Goal: Task Accomplishment & Management: Use online tool/utility

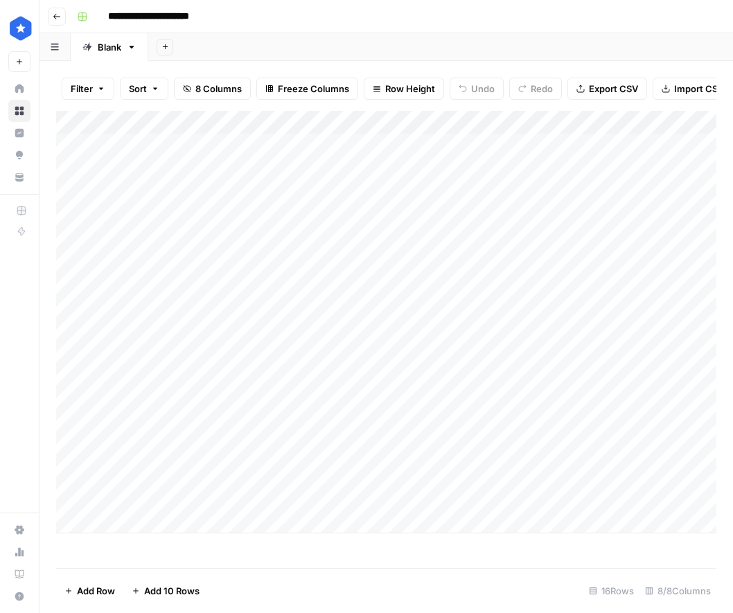
click at [147, 519] on div "Add Column" at bounding box center [386, 322] width 660 height 422
click at [208, 526] on textarea at bounding box center [215, 522] width 222 height 19
type textarea "**********"
click at [368, 522] on div "Add Column" at bounding box center [386, 334] width 660 height 446
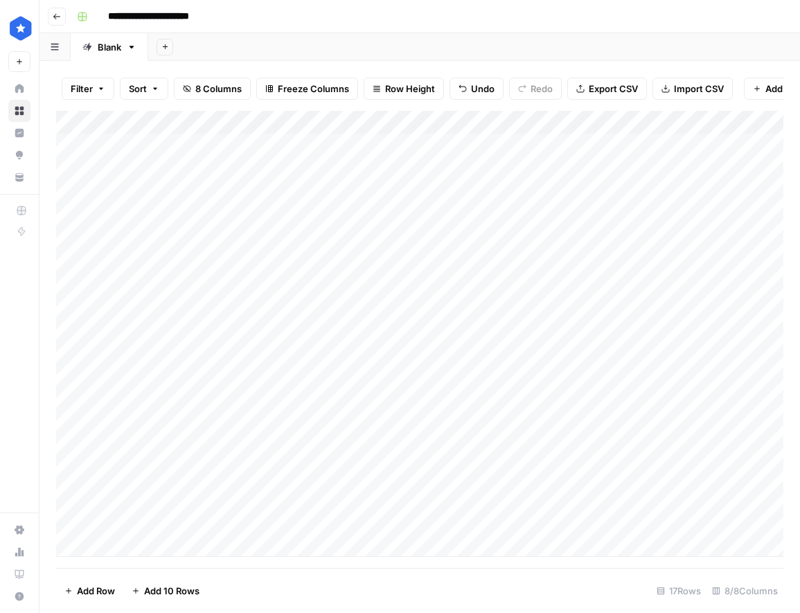
click at [239, 526] on div "Add Column" at bounding box center [419, 334] width 727 height 446
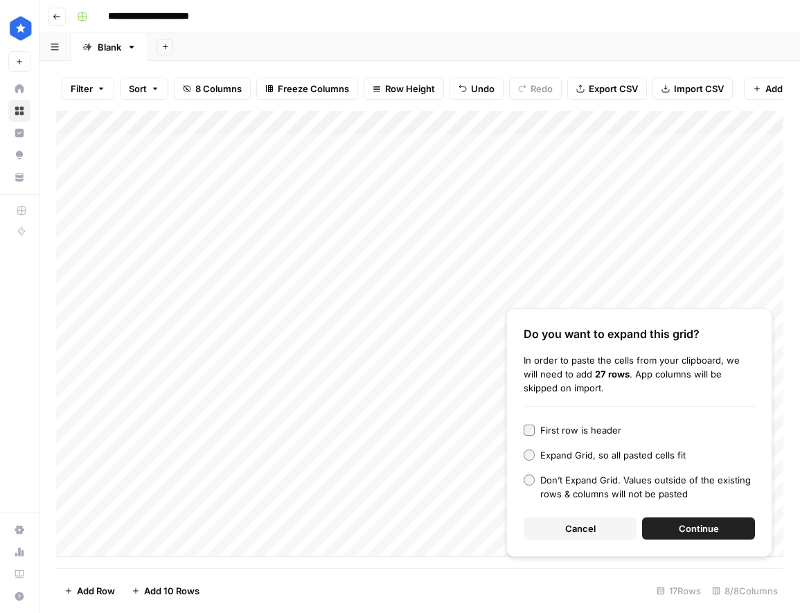
click at [700, 529] on span "Continue" at bounding box center [699, 528] width 40 height 14
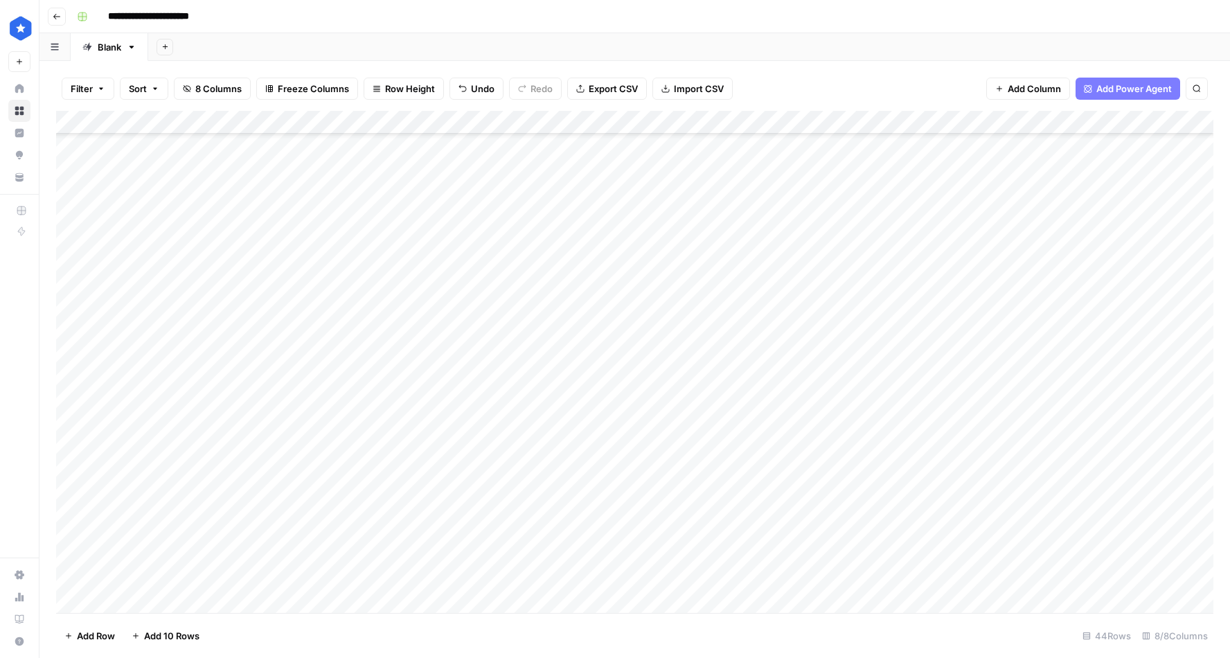
scroll to position [279, 0]
click at [880, 120] on div "Add Column" at bounding box center [634, 362] width 1157 height 502
click at [920, 208] on span "Remaining Rows" at bounding box center [928, 204] width 87 height 14
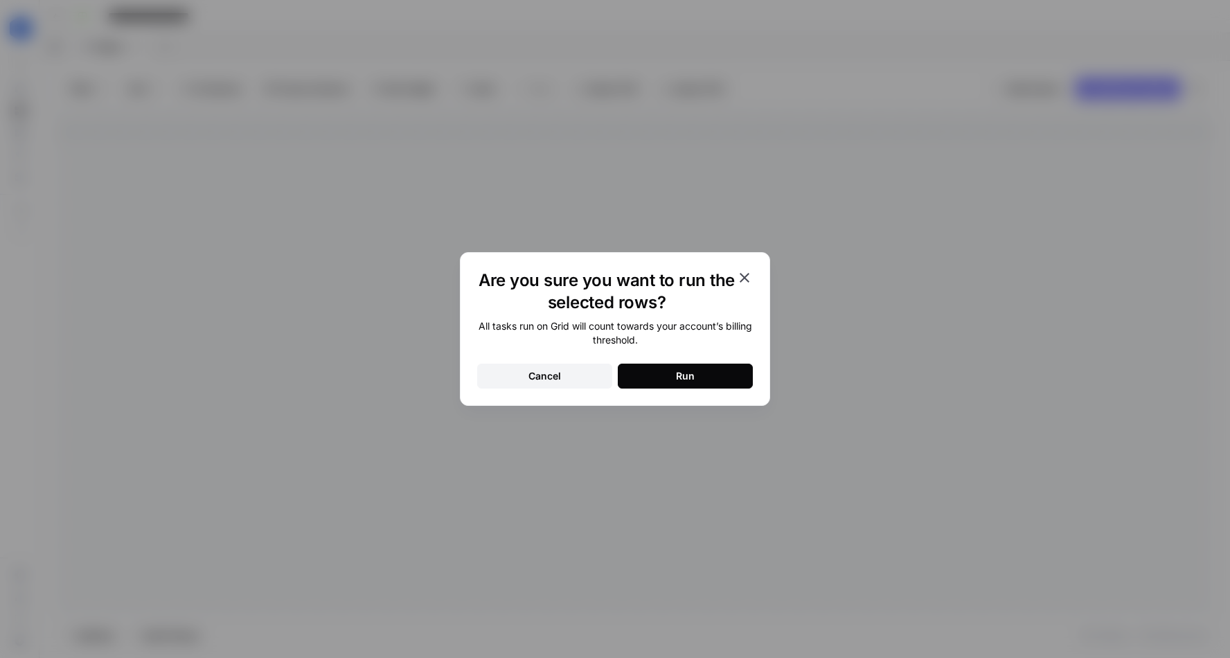
click at [713, 368] on button "Run" at bounding box center [685, 376] width 135 height 25
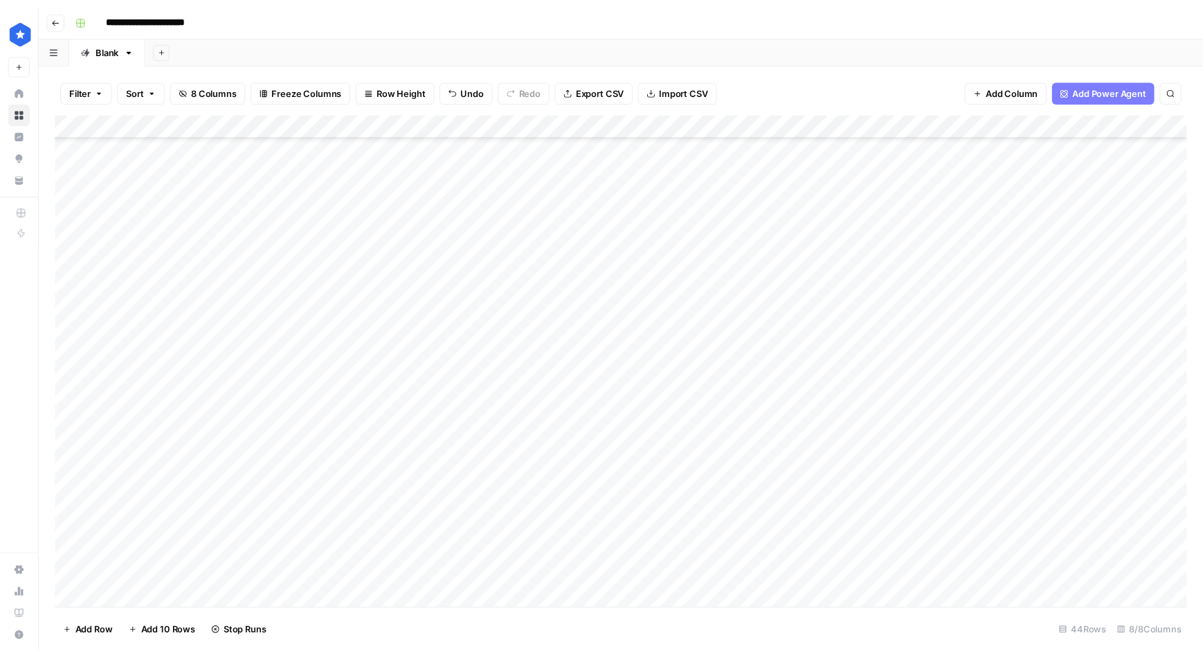
scroll to position [253, 0]
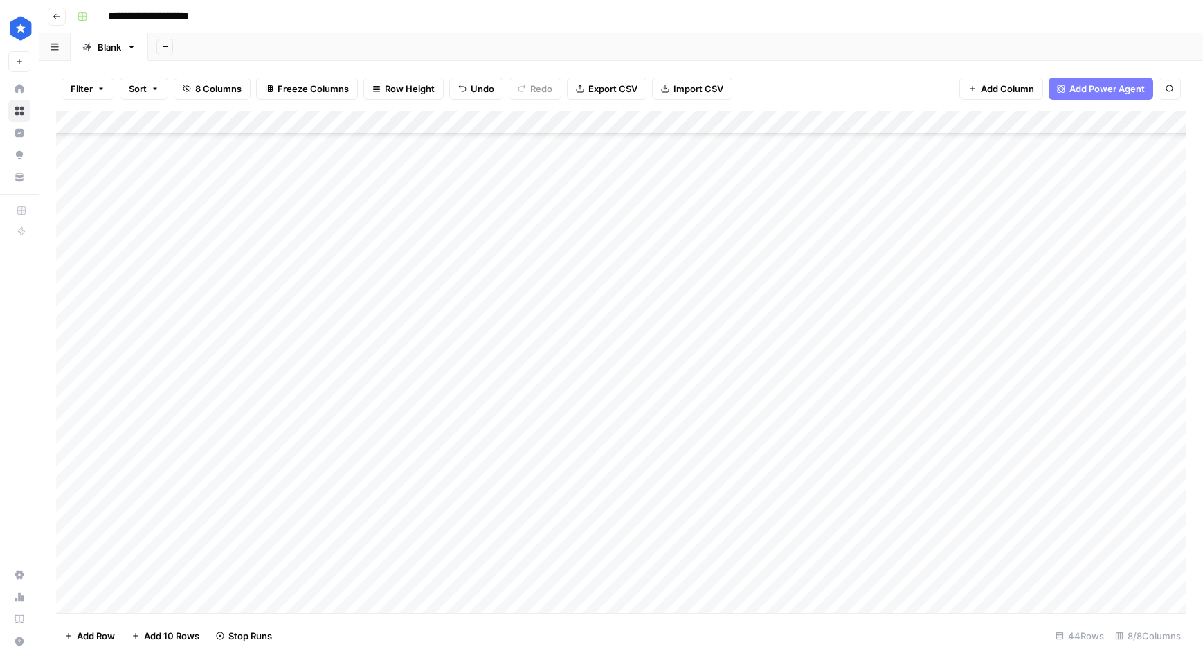
click at [878, 125] on div "Add Column" at bounding box center [621, 362] width 1131 height 502
drag, startPoint x: 595, startPoint y: 298, endPoint x: 572, endPoint y: 461, distance: 164.4
click at [572, 461] on div "Add Column" at bounding box center [621, 362] width 1131 height 502
click at [594, 296] on div "Add Column" at bounding box center [621, 362] width 1131 height 502
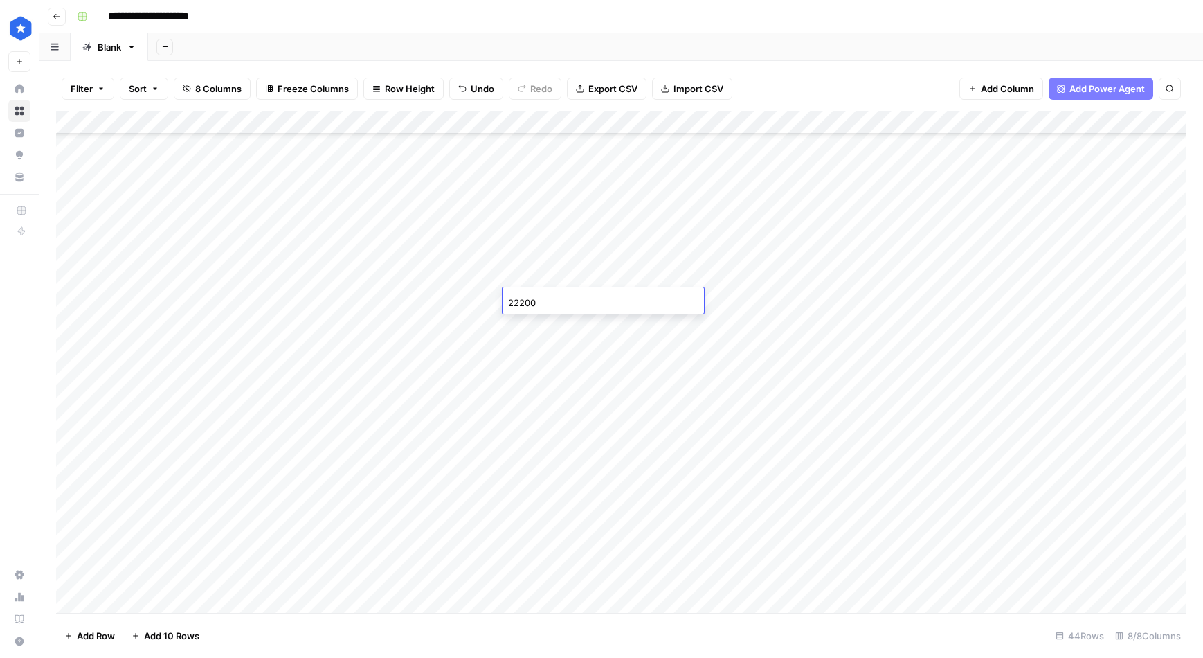
click at [468, 360] on div "Add Column" at bounding box center [621, 362] width 1131 height 502
click at [551, 300] on div "Add Column" at bounding box center [621, 362] width 1131 height 502
click at [878, 123] on div "Add Column" at bounding box center [621, 362] width 1131 height 502
click at [944, 204] on span "Remaining Rows" at bounding box center [928, 204] width 87 height 14
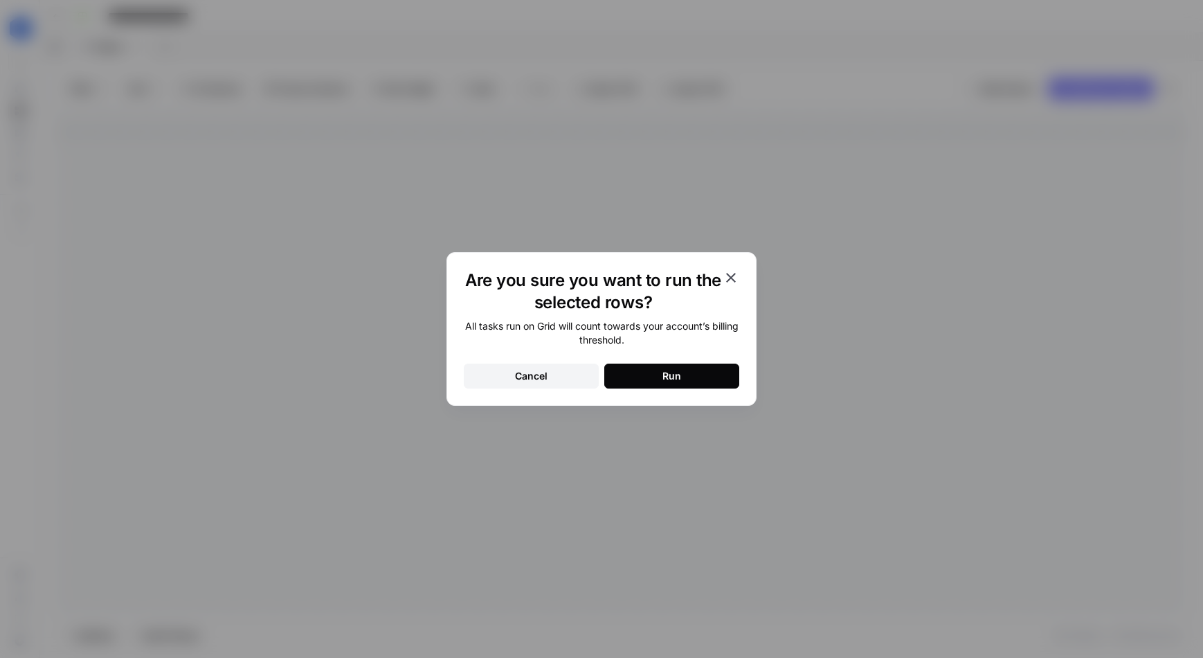
click at [710, 372] on button "Run" at bounding box center [671, 376] width 135 height 25
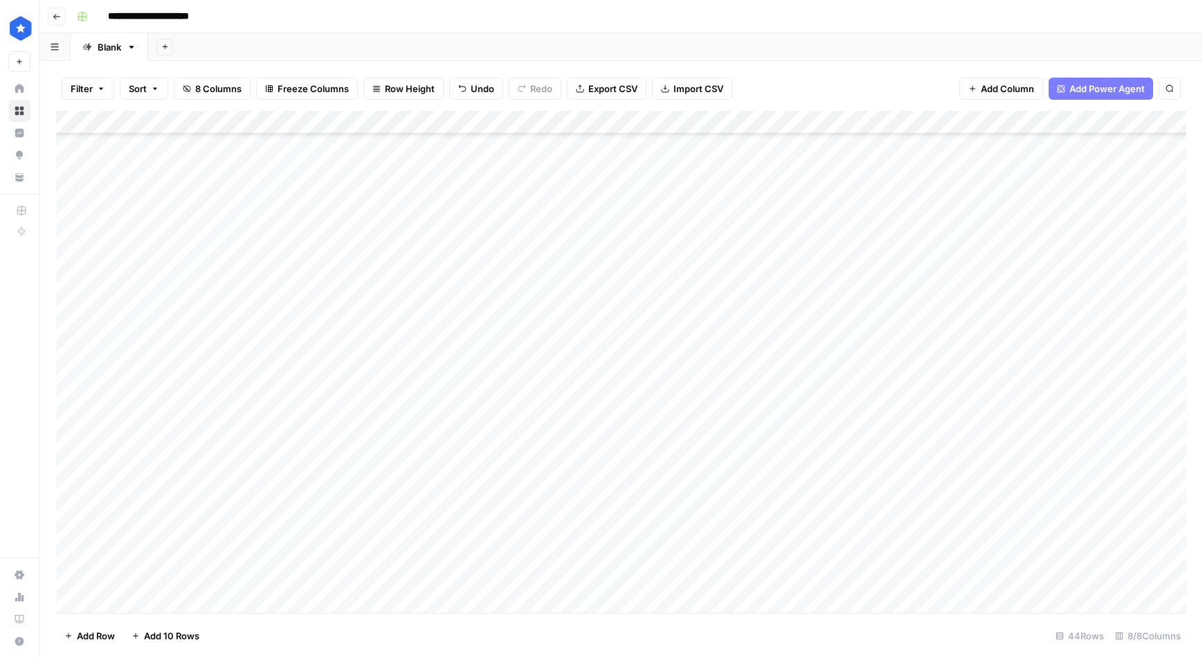
scroll to position [287, 0]
click at [877, 233] on div "Add Column" at bounding box center [621, 362] width 1131 height 502
click at [880, 181] on div "Add Column" at bounding box center [621, 362] width 1131 height 502
click at [879, 189] on div "Add Column" at bounding box center [621, 362] width 1131 height 502
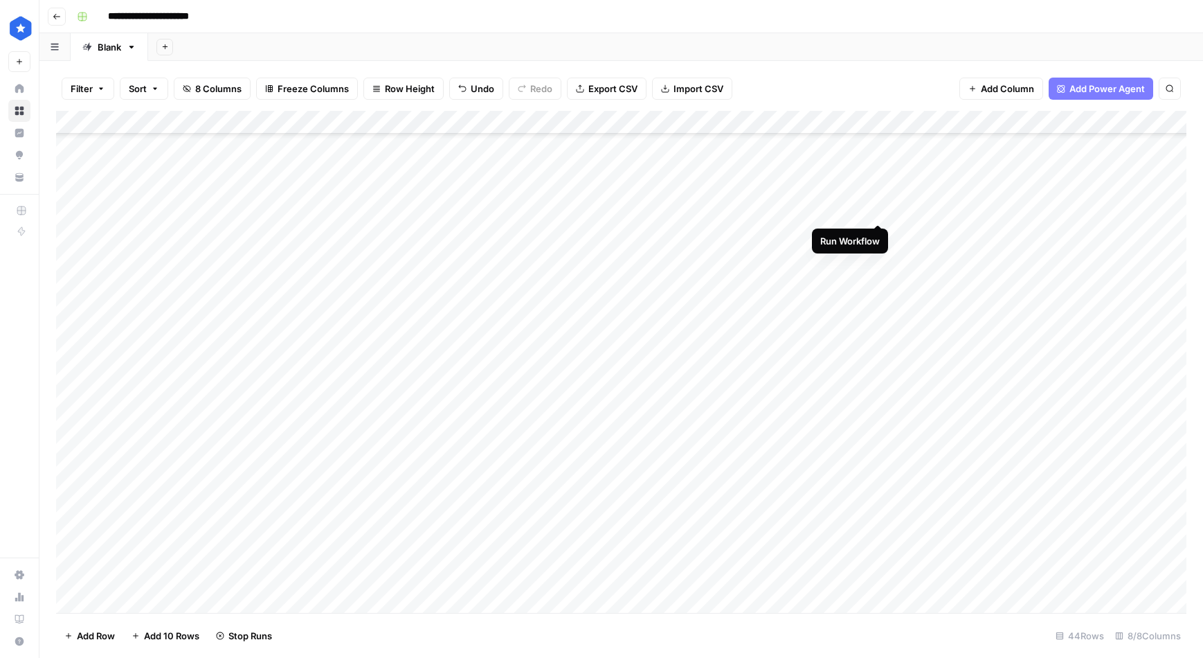
click at [879, 206] on div "Add Column" at bounding box center [621, 362] width 1131 height 502
click at [877, 208] on div "Add Column" at bounding box center [621, 362] width 1131 height 502
click at [879, 183] on div "Add Column" at bounding box center [621, 362] width 1131 height 502
click at [878, 216] on div "Add Column" at bounding box center [621, 362] width 1131 height 502
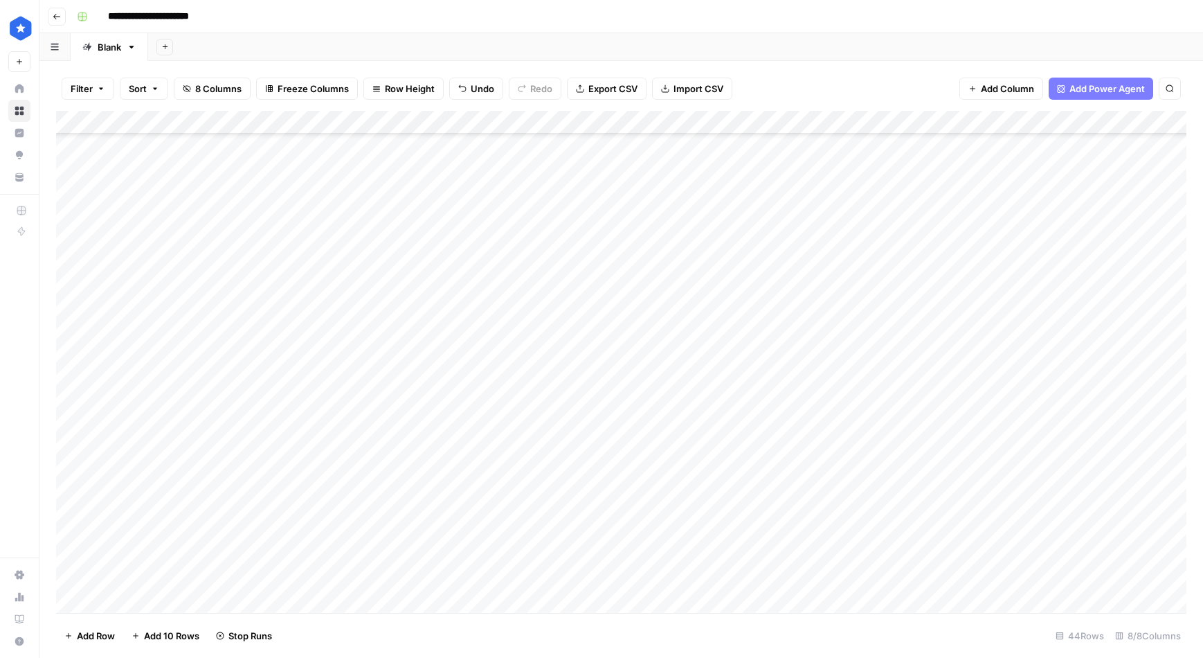
scroll to position [580, 0]
click at [877, 575] on div "Add Column" at bounding box center [621, 362] width 1131 height 502
click at [881, 258] on div "Add Column" at bounding box center [621, 362] width 1131 height 502
click at [879, 258] on div "Add Column" at bounding box center [621, 362] width 1131 height 502
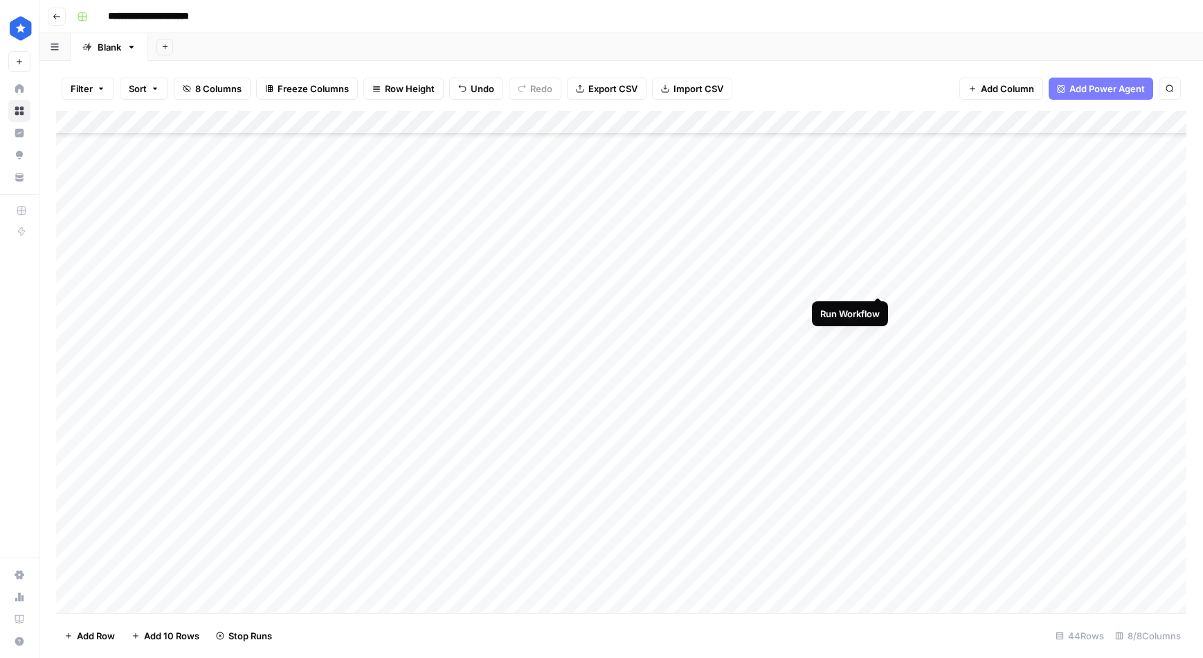
click at [877, 280] on div "Add Column" at bounding box center [621, 362] width 1131 height 502
click at [879, 238] on div "Add Column" at bounding box center [621, 362] width 1131 height 502
click at [877, 283] on div "Add Column" at bounding box center [621, 362] width 1131 height 502
click at [879, 309] on div "Add Column" at bounding box center [621, 362] width 1131 height 502
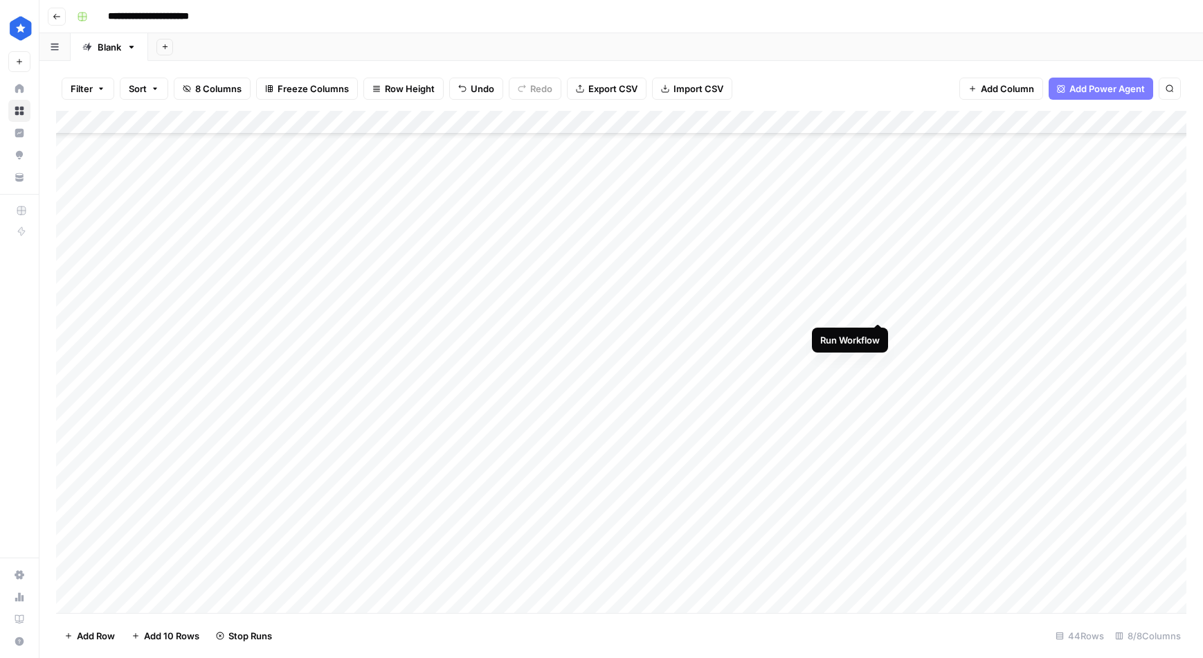
click at [879, 307] on div "Add Column" at bounding box center [621, 362] width 1131 height 502
click at [880, 329] on div "Add Column" at bounding box center [621, 362] width 1131 height 502
click at [879, 329] on div "Add Column" at bounding box center [621, 362] width 1131 height 502
click at [797, 350] on div "Add Column" at bounding box center [621, 362] width 1131 height 502
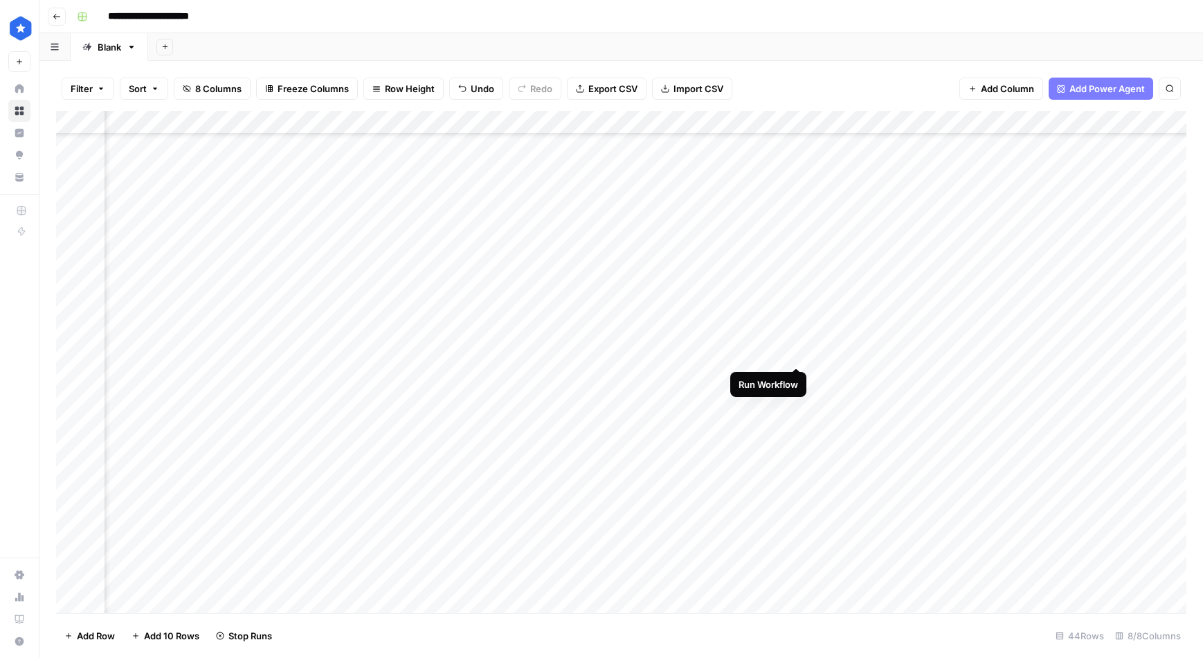
click at [797, 350] on div "Add Column" at bounding box center [621, 362] width 1131 height 502
click at [794, 327] on div "Add Column" at bounding box center [621, 362] width 1131 height 502
click at [800, 330] on div "Add Column" at bounding box center [621, 362] width 1131 height 502
click at [799, 334] on div "Add Column" at bounding box center [621, 362] width 1131 height 502
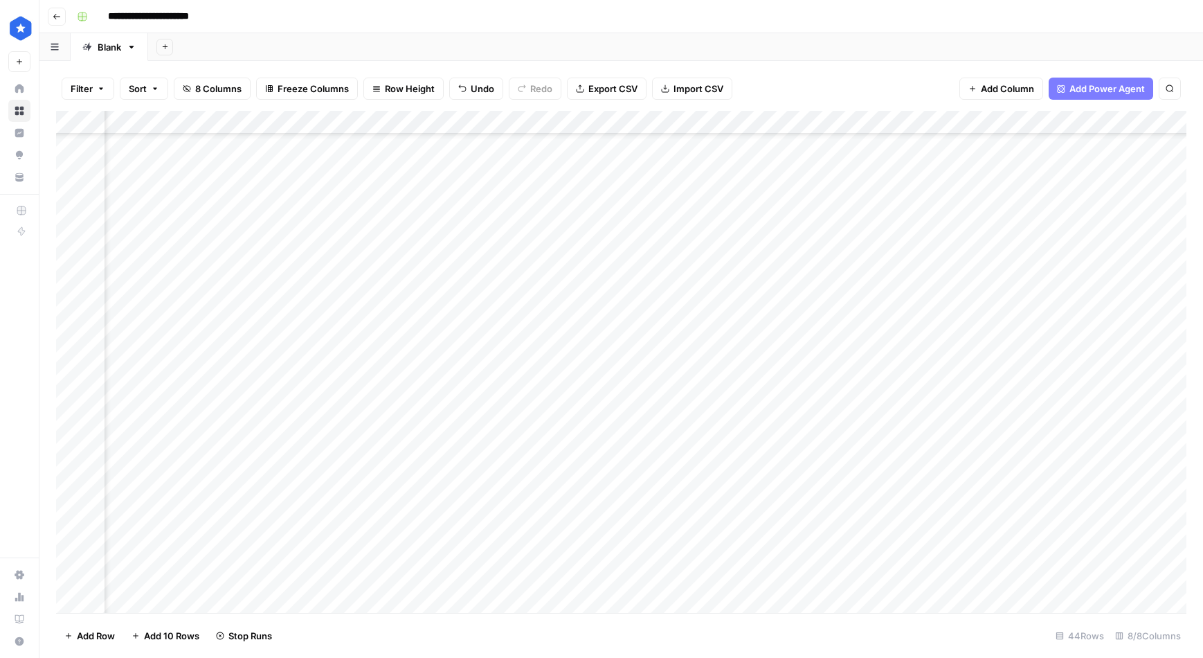
click at [799, 334] on div "Add Column" at bounding box center [621, 362] width 1131 height 502
click at [796, 335] on div "Add Column" at bounding box center [621, 362] width 1131 height 502
click at [798, 310] on div "Add Column" at bounding box center [621, 362] width 1131 height 502
click at [798, 288] on div "Add Column" at bounding box center [621, 362] width 1131 height 502
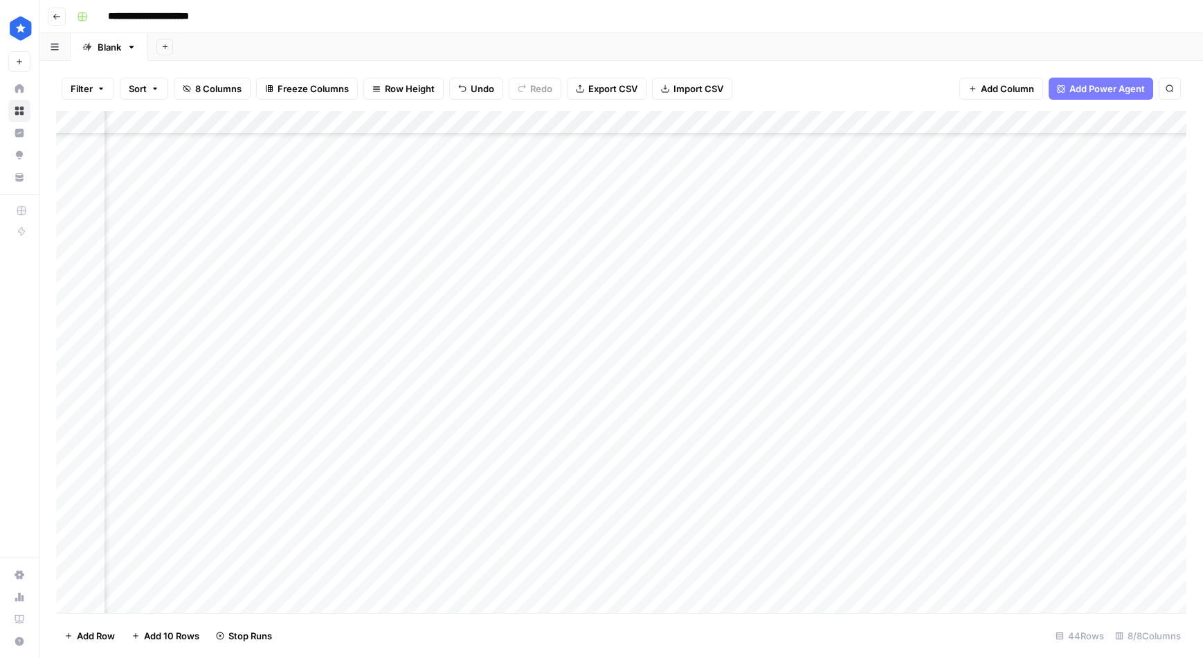
click at [798, 288] on div "Add Column" at bounding box center [621, 362] width 1131 height 502
click at [797, 238] on div "Add Column" at bounding box center [621, 362] width 1131 height 502
click at [795, 381] on div "Add Column" at bounding box center [621, 362] width 1131 height 502
click at [800, 385] on div "Add Column" at bounding box center [621, 362] width 1131 height 502
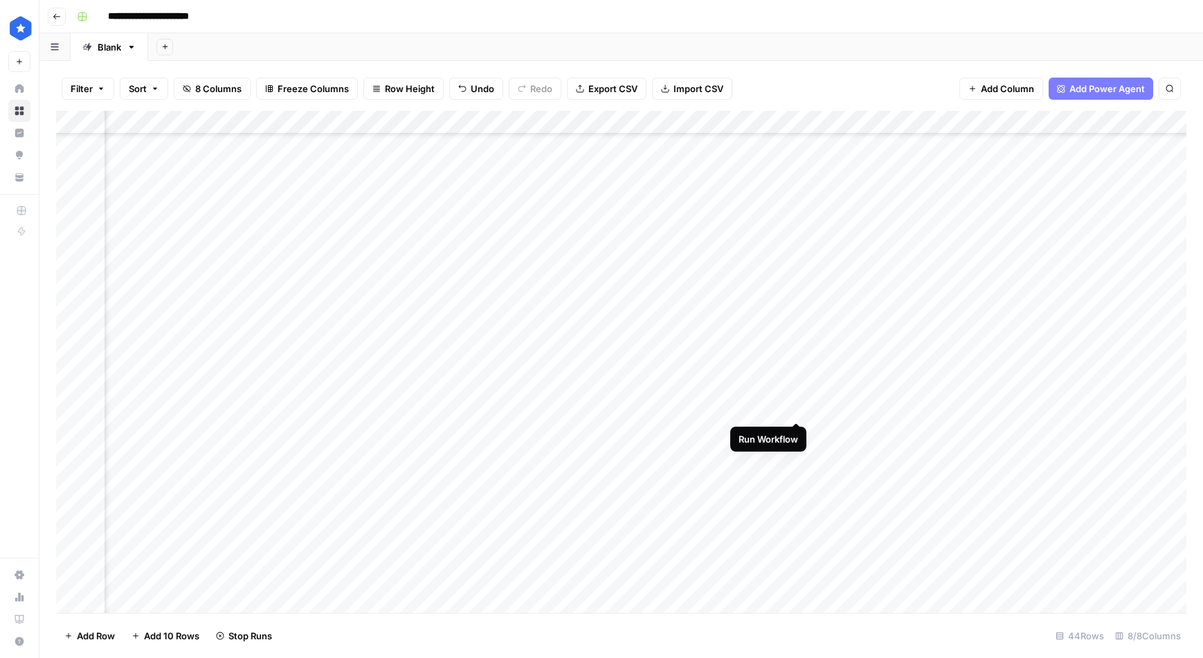
click at [796, 404] on div "Add Column" at bounding box center [621, 362] width 1131 height 502
click at [797, 408] on div "Add Column" at bounding box center [621, 362] width 1131 height 502
click at [798, 433] on div "Add Column" at bounding box center [621, 362] width 1131 height 502
click at [798, 453] on div "Add Column" at bounding box center [621, 362] width 1131 height 502
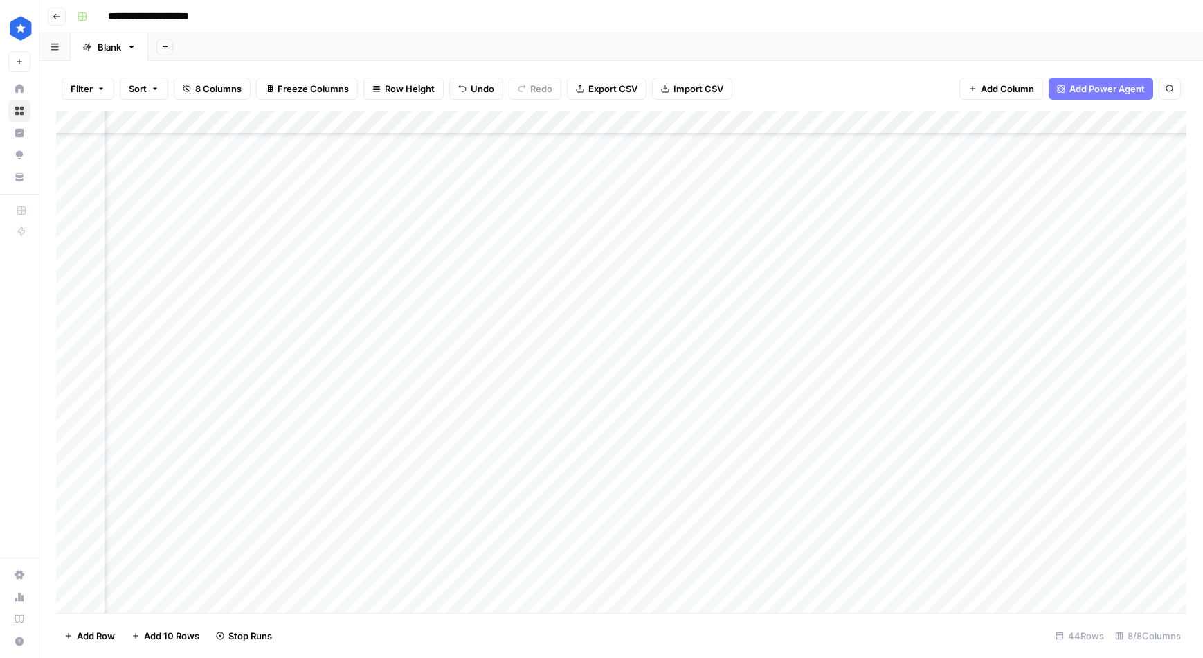
click at [797, 451] on div "Add Column" at bounding box center [621, 362] width 1131 height 502
click at [794, 478] on div "Add Column" at bounding box center [621, 362] width 1131 height 502
click at [798, 501] on div "Add Column" at bounding box center [621, 362] width 1131 height 502
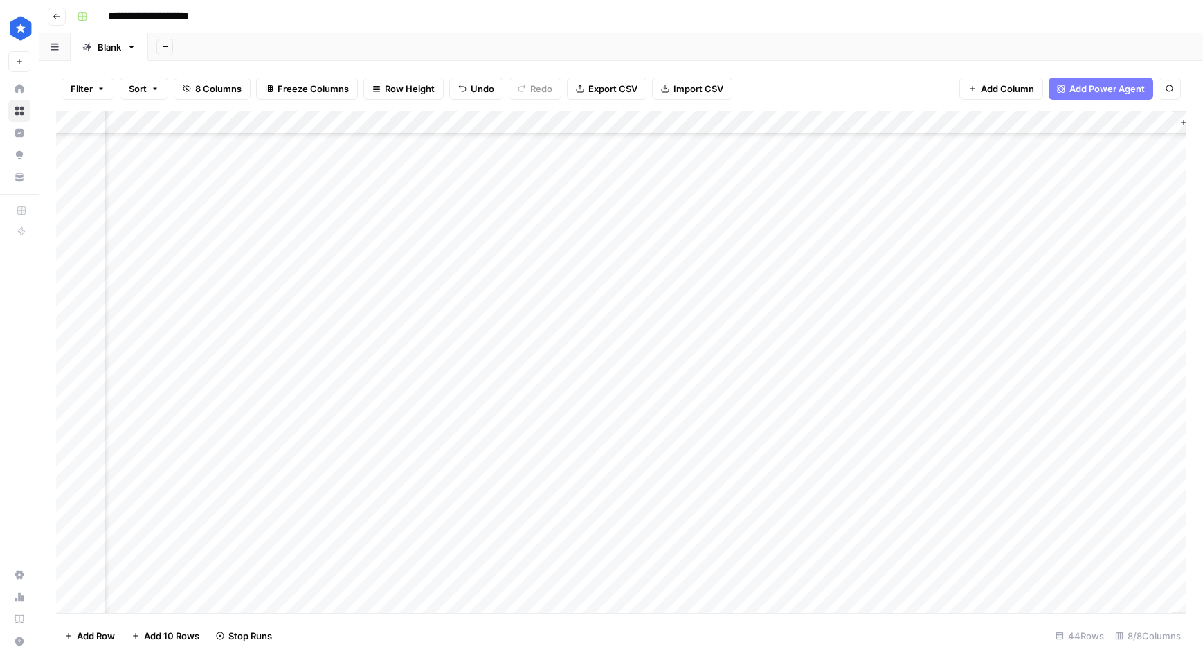
scroll to position [288, 218]
click at [660, 326] on div "Add Column" at bounding box center [621, 362] width 1131 height 502
click at [762, 302] on div "Add Column" at bounding box center [621, 362] width 1131 height 502
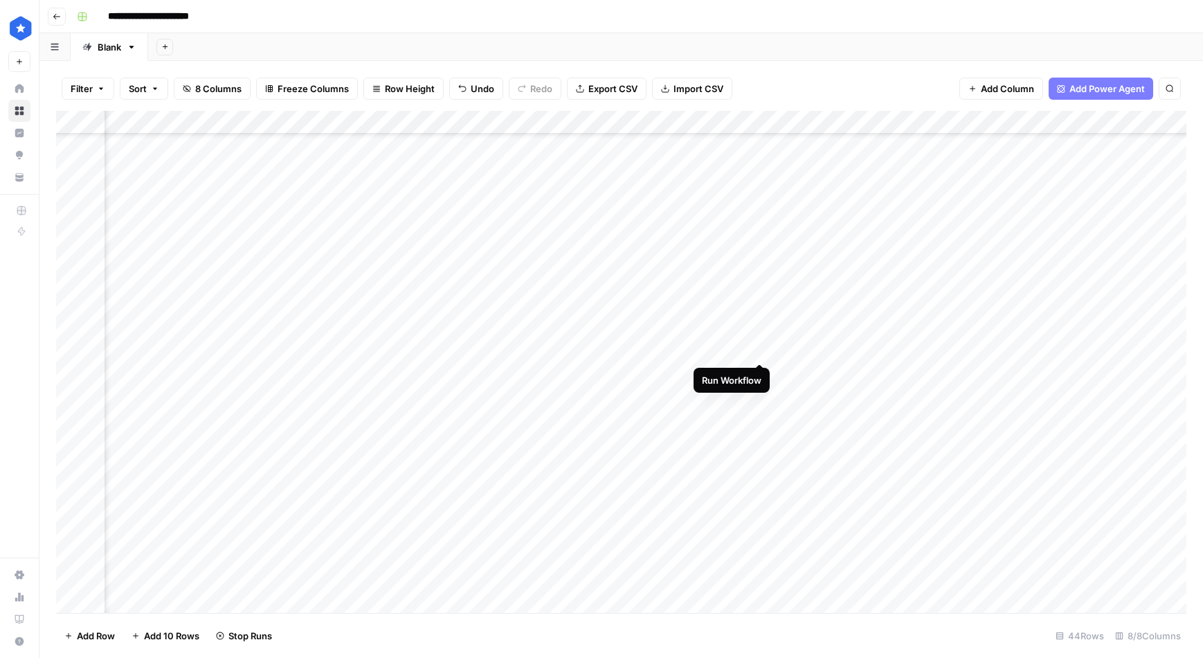
click at [759, 346] on div "Add Column" at bounding box center [621, 362] width 1131 height 502
click at [758, 371] on div "Add Column" at bounding box center [621, 362] width 1131 height 502
click at [760, 396] on div "Add Column" at bounding box center [621, 362] width 1131 height 502
click at [761, 416] on div "Add Column" at bounding box center [621, 362] width 1131 height 502
click at [762, 442] on div "Add Column" at bounding box center [621, 362] width 1131 height 502
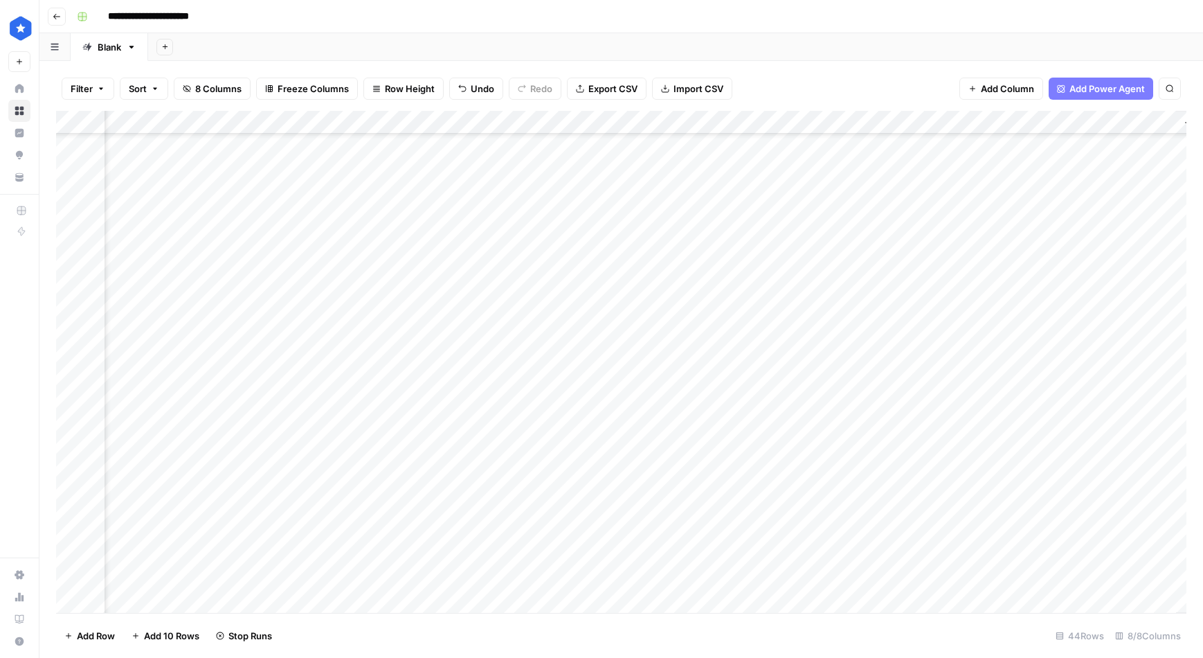
scroll to position [355, 280]
click at [687, 281] on div "Add Column" at bounding box center [621, 362] width 1131 height 502
click at [839, 286] on div "Add Column" at bounding box center [621, 362] width 1131 height 502
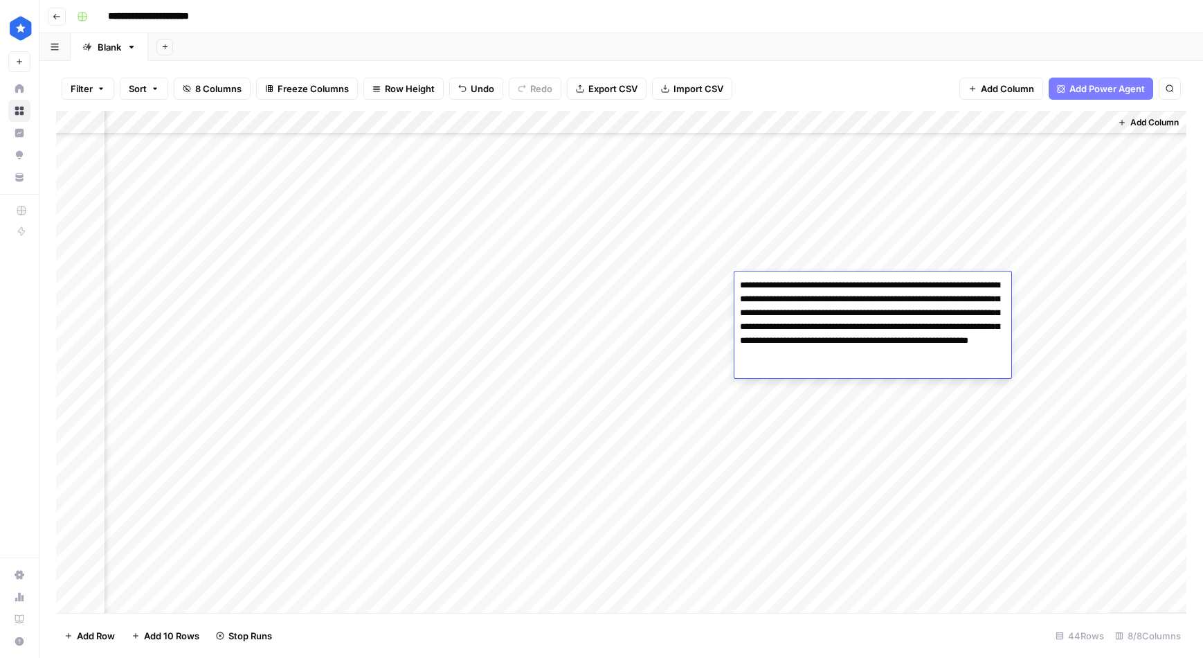
click at [724, 288] on div "Add Column" at bounding box center [621, 362] width 1131 height 502
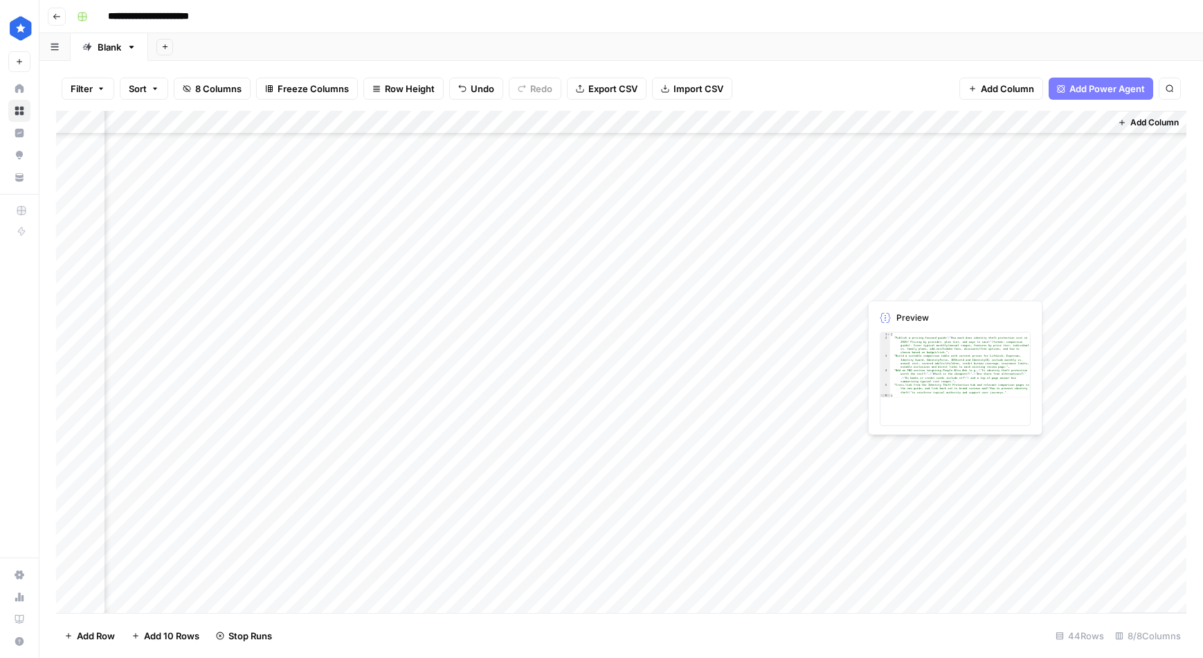
click at [902, 280] on div "Add Column" at bounding box center [621, 362] width 1131 height 502
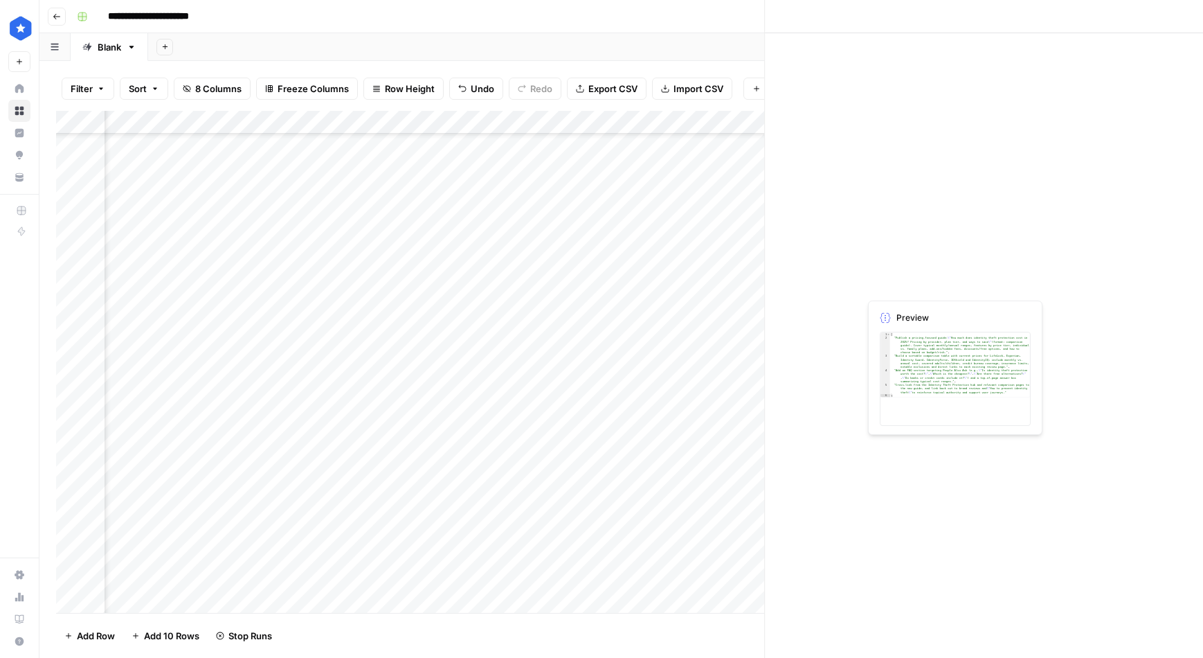
scroll to position [355, 279]
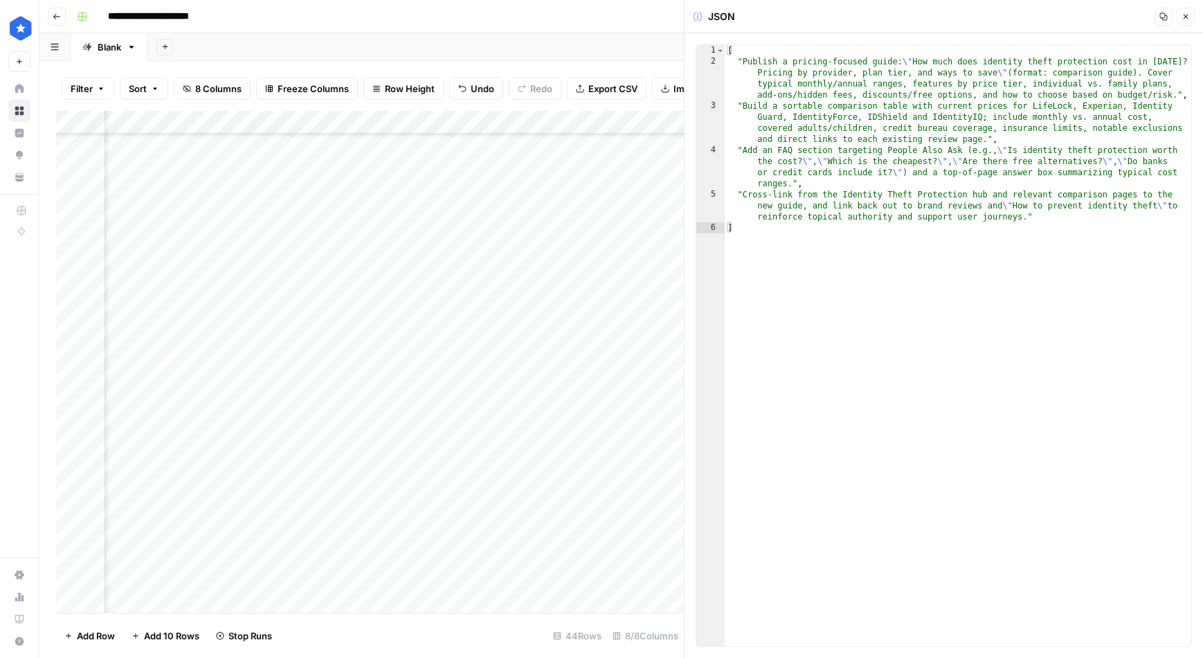
click at [646, 329] on div "Add Column" at bounding box center [370, 362] width 628 height 502
click at [1010, 10] on button "Close" at bounding box center [1186, 17] width 18 height 18
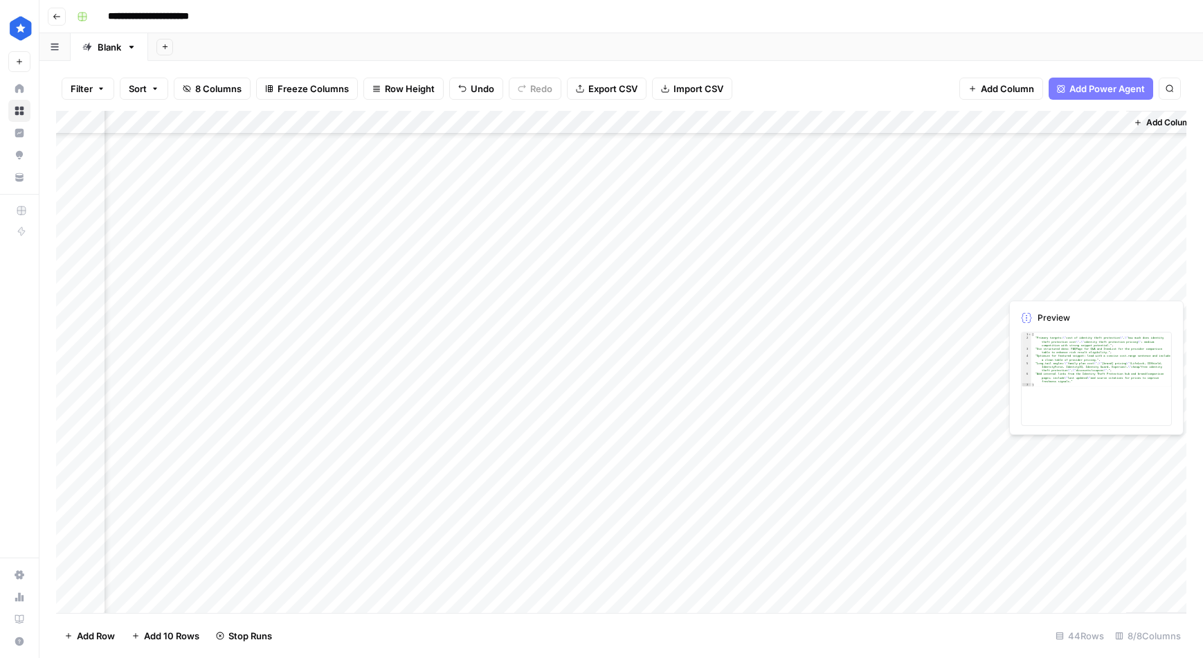
scroll to position [355, 280]
click at [1010, 285] on div "Add Column" at bounding box center [621, 362] width 1131 height 502
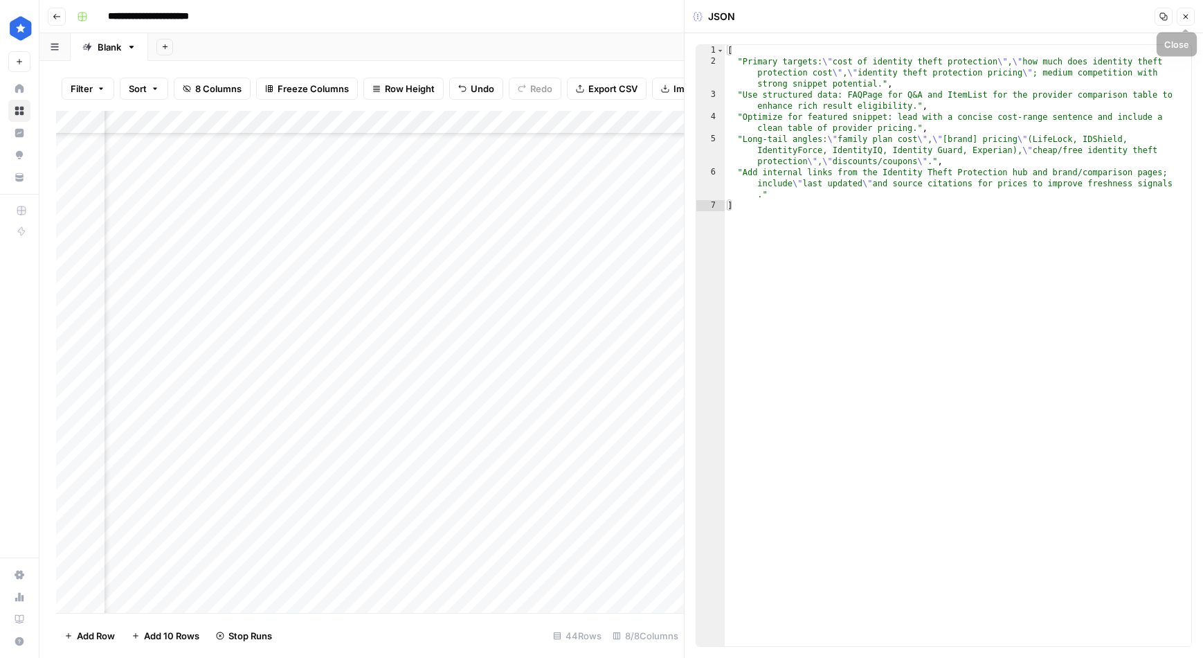
click at [1010, 11] on button "Close" at bounding box center [1186, 17] width 18 height 18
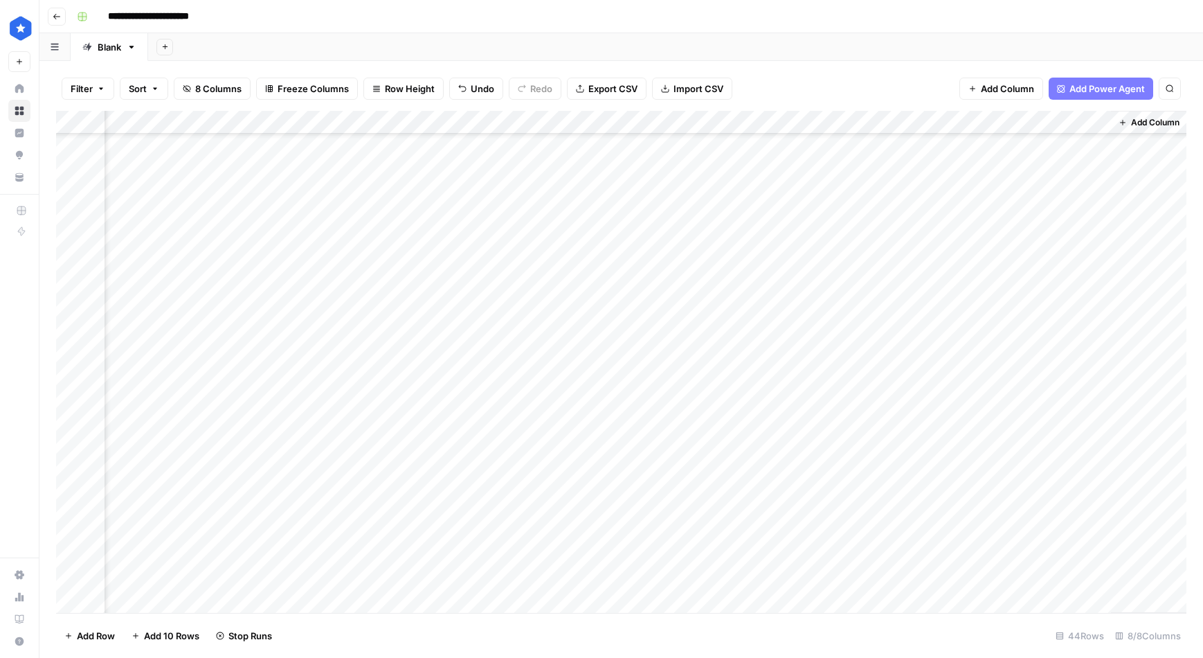
scroll to position [355, 280]
click at [597, 379] on div "Add Column" at bounding box center [621, 362] width 1131 height 502
click at [597, 400] on div "Add Column" at bounding box center [621, 362] width 1131 height 502
click at [598, 425] on div "Add Column" at bounding box center [621, 362] width 1131 height 502
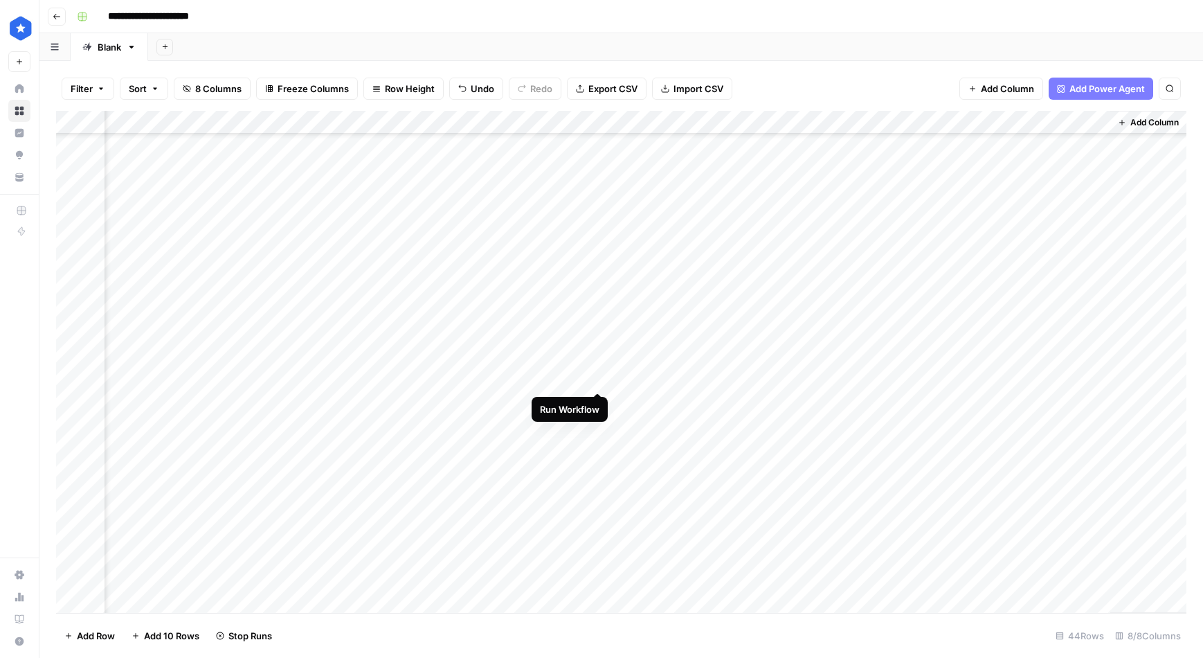
click at [598, 377] on div "Add Column" at bounding box center [621, 362] width 1131 height 502
click at [596, 492] on div "Add Column" at bounding box center [621, 362] width 1131 height 502
click at [593, 516] on div "Add Column" at bounding box center [621, 362] width 1131 height 502
click at [599, 483] on div "Add Column" at bounding box center [621, 362] width 1131 height 502
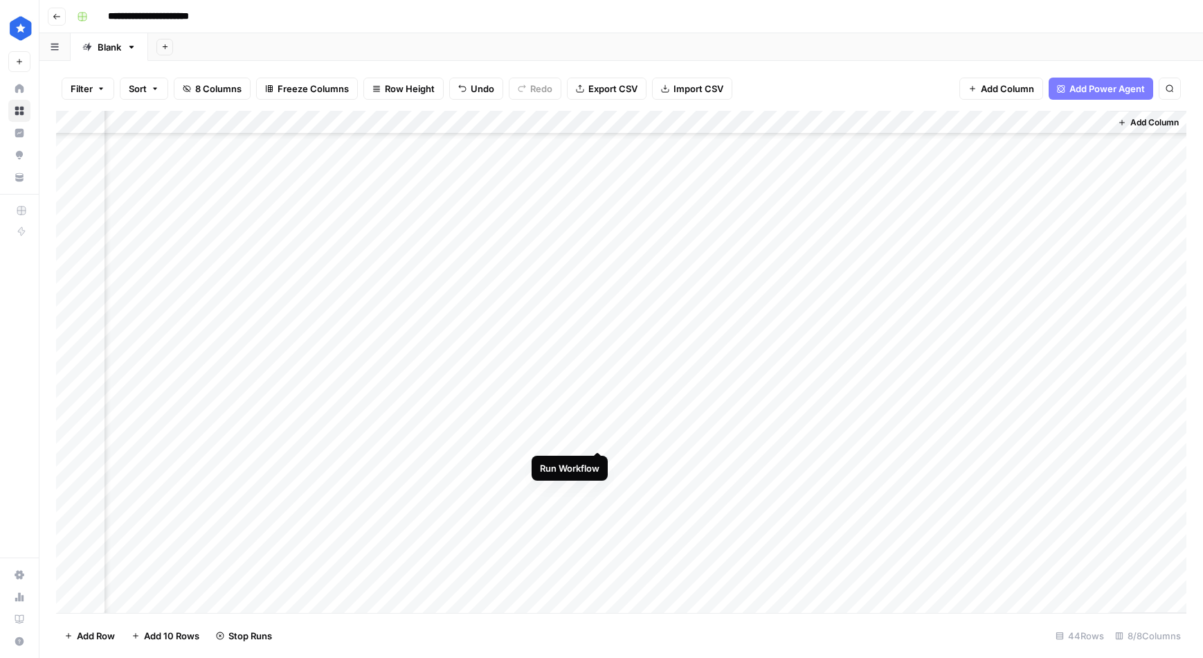
click at [598, 437] on div "Add Column" at bounding box center [621, 362] width 1131 height 502
click at [600, 506] on div "Add Column" at bounding box center [621, 362] width 1131 height 502
click at [600, 483] on div "Add Column" at bounding box center [621, 362] width 1131 height 502
click at [595, 552] on div "Add Column" at bounding box center [621, 362] width 1131 height 502
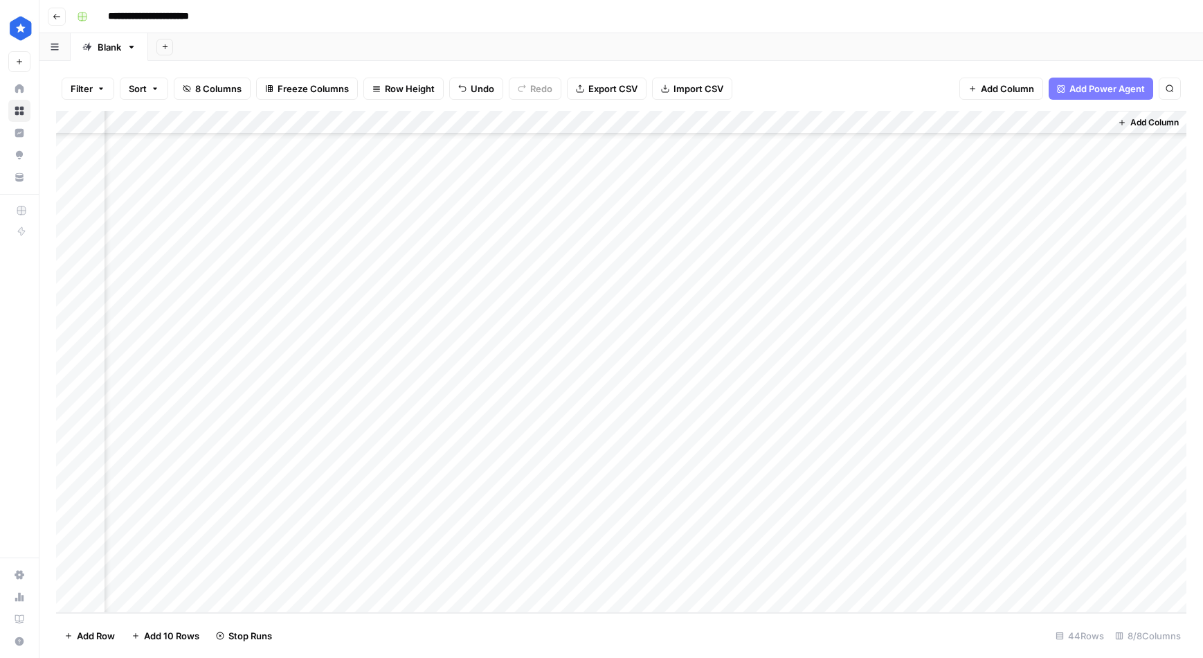
click at [597, 530] on div "Add Column" at bounding box center [621, 362] width 1131 height 502
click at [597, 503] on div "Add Column" at bounding box center [621, 362] width 1131 height 502
click at [595, 480] on div "Add Column" at bounding box center [621, 362] width 1131 height 502
click at [598, 458] on div "Add Column" at bounding box center [621, 362] width 1131 height 502
click at [596, 433] on div "Add Column" at bounding box center [621, 362] width 1131 height 502
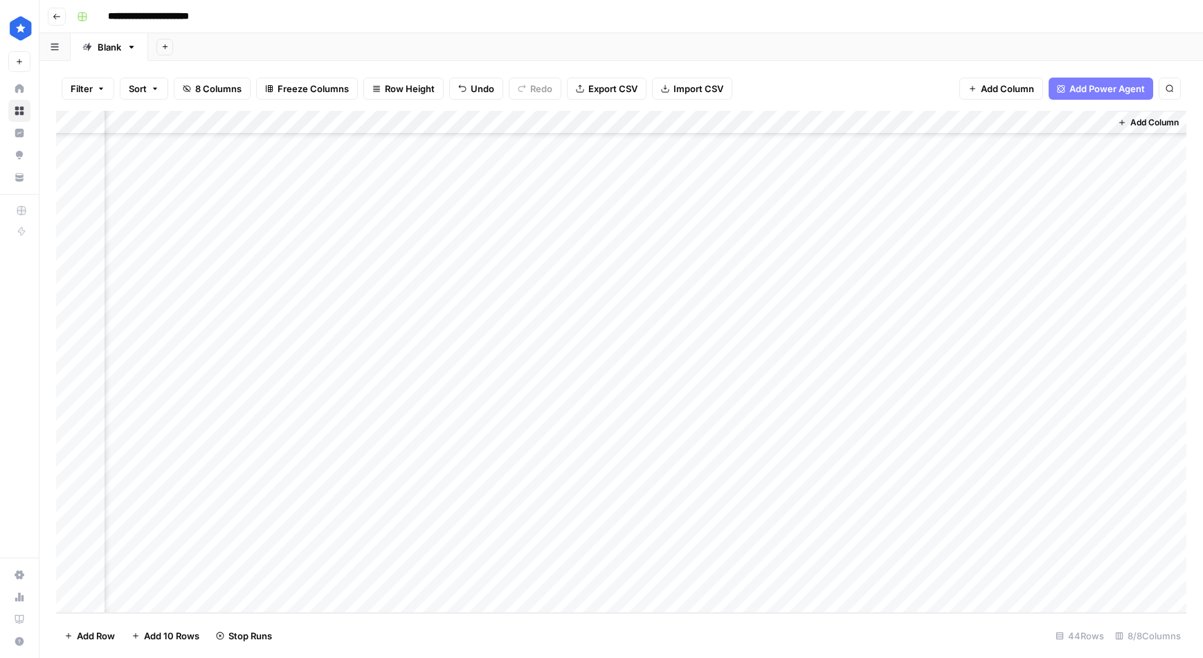
click at [596, 409] on div "Add Column" at bounding box center [621, 362] width 1131 height 502
click at [598, 386] on div "Add Column" at bounding box center [621, 362] width 1131 height 502
click at [595, 364] on div "Add Column" at bounding box center [621, 362] width 1131 height 502
click at [598, 553] on div "Add Column" at bounding box center [621, 362] width 1131 height 502
click at [597, 529] on div "Add Column" at bounding box center [621, 362] width 1131 height 502
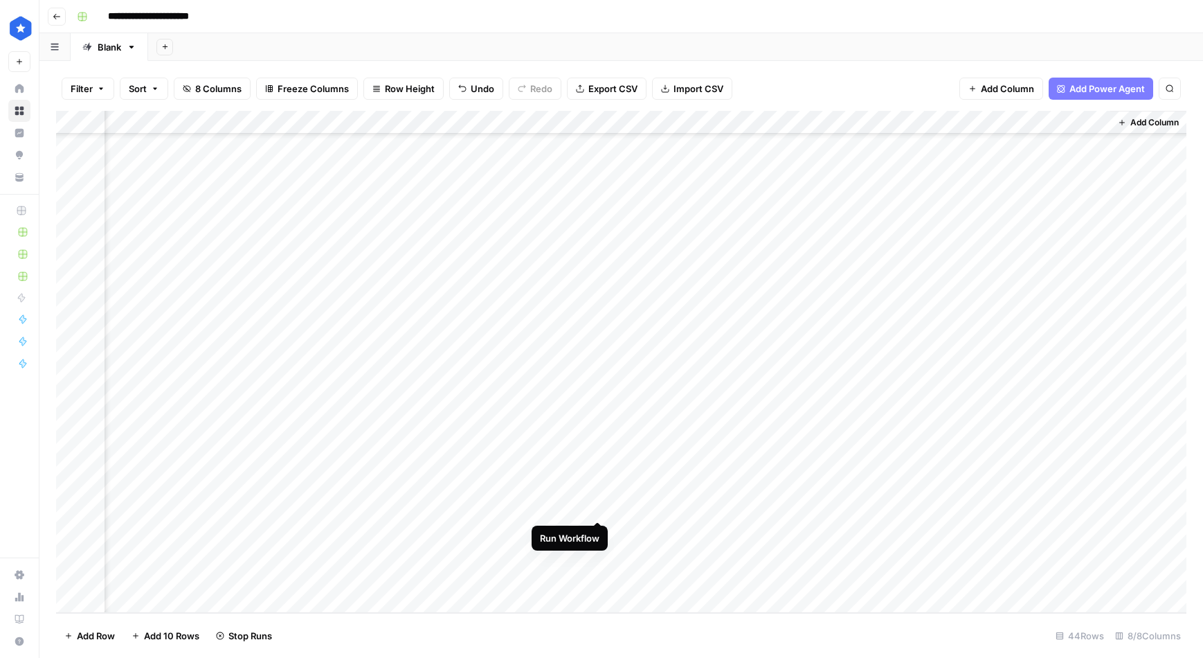
click at [600, 505] on div "Add Column" at bounding box center [621, 362] width 1131 height 502
click at [598, 480] on div "Add Column" at bounding box center [621, 362] width 1131 height 502
click at [596, 503] on div "Add Column" at bounding box center [621, 362] width 1131 height 502
click at [597, 527] on div "Add Column" at bounding box center [621, 362] width 1131 height 502
click at [598, 553] on div "Add Column" at bounding box center [621, 362] width 1131 height 502
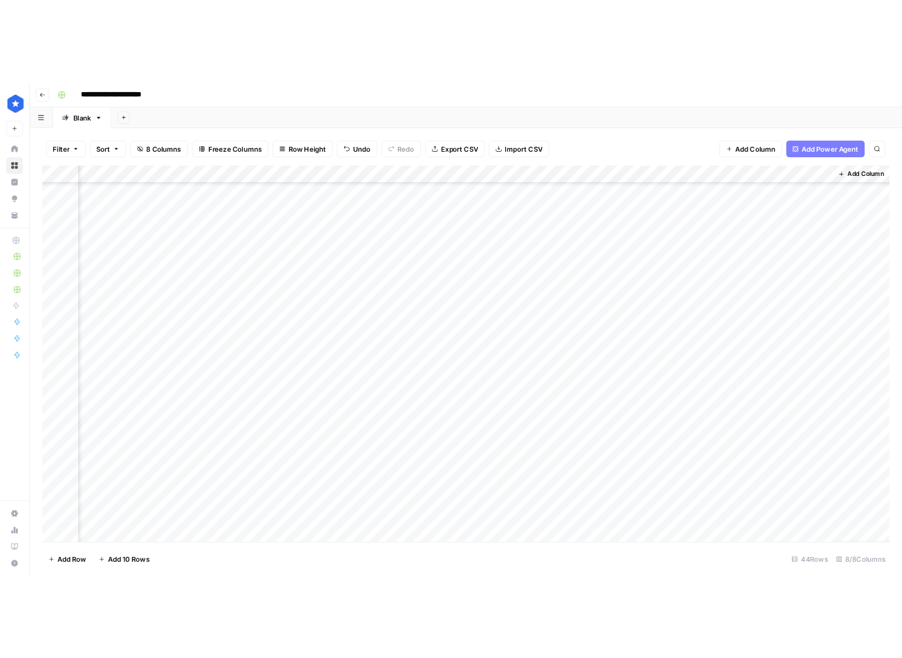
scroll to position [344, 280]
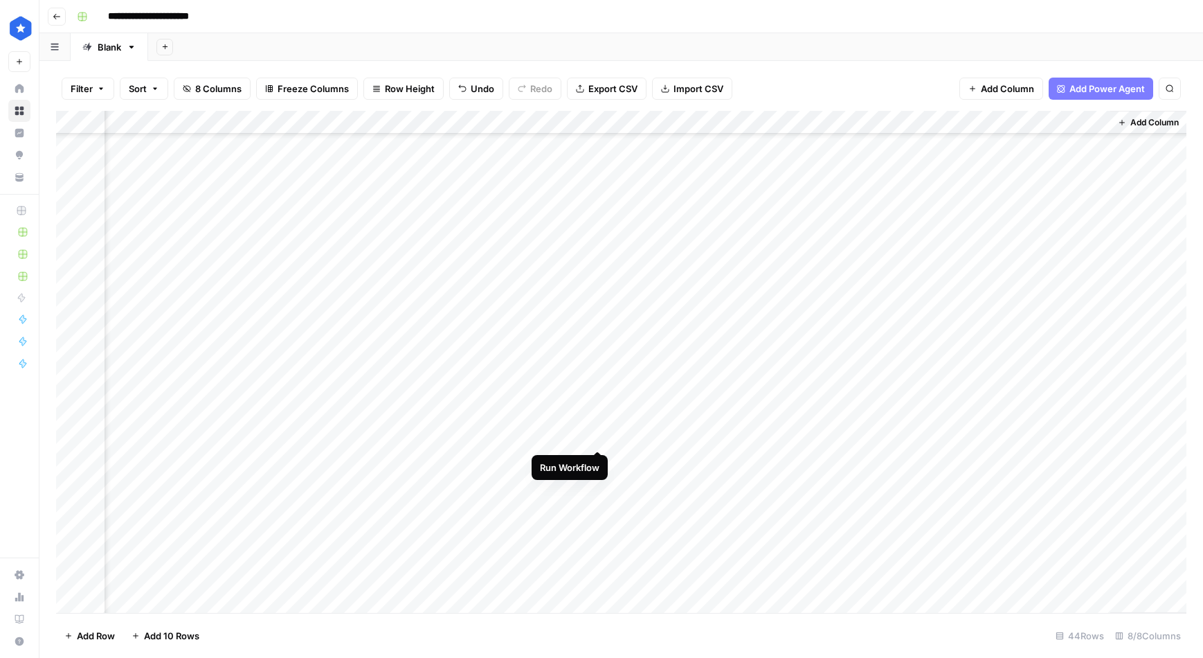
click at [594, 434] on div "Add Column" at bounding box center [621, 362] width 1131 height 502
click at [598, 319] on div "Add Column" at bounding box center [621, 362] width 1131 height 502
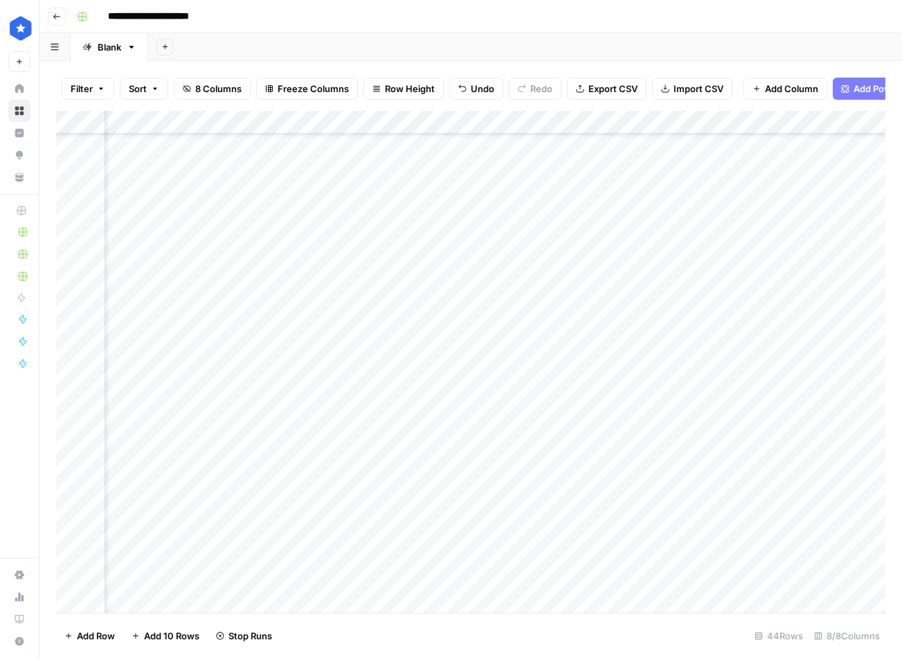
scroll to position [0, 280]
